Goal: Information Seeking & Learning: Learn about a topic

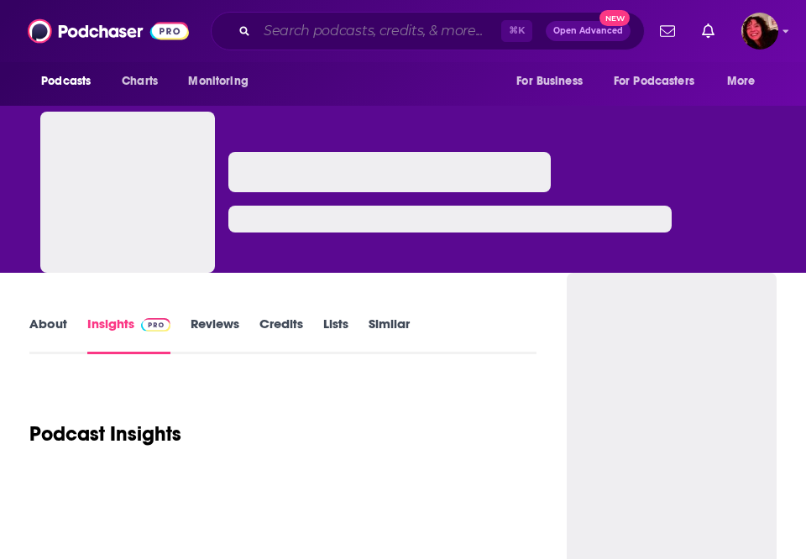
click at [271, 38] on input "Search podcasts, credits, & more..." at bounding box center [379, 31] width 244 height 27
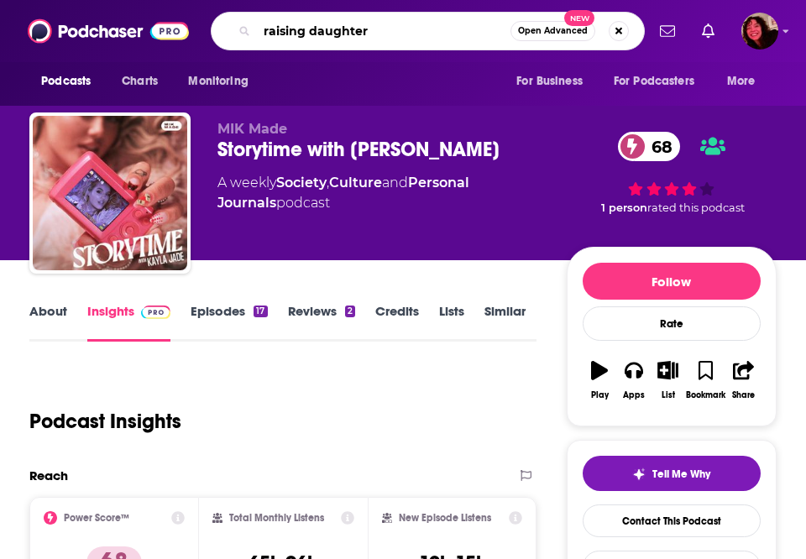
type input "raising daughters"
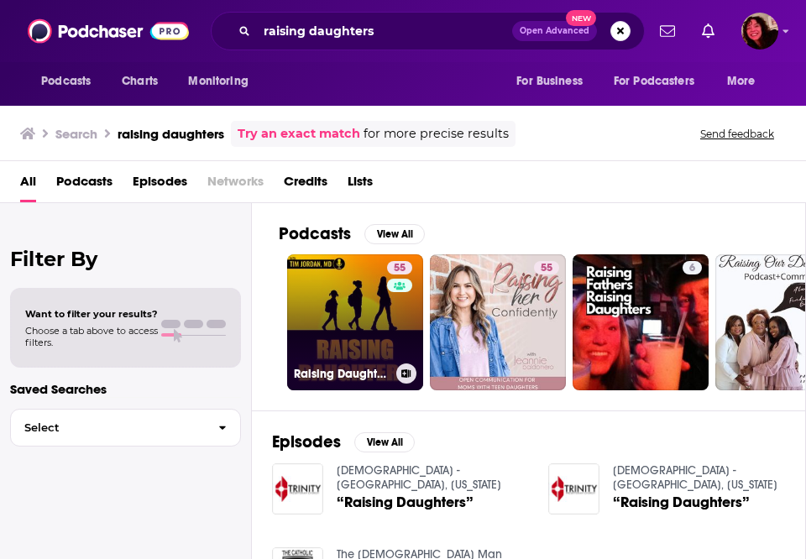
click at [329, 292] on link "55 Raising Daughters" at bounding box center [355, 322] width 136 height 136
